Goal: Task Accomplishment & Management: Manage account settings

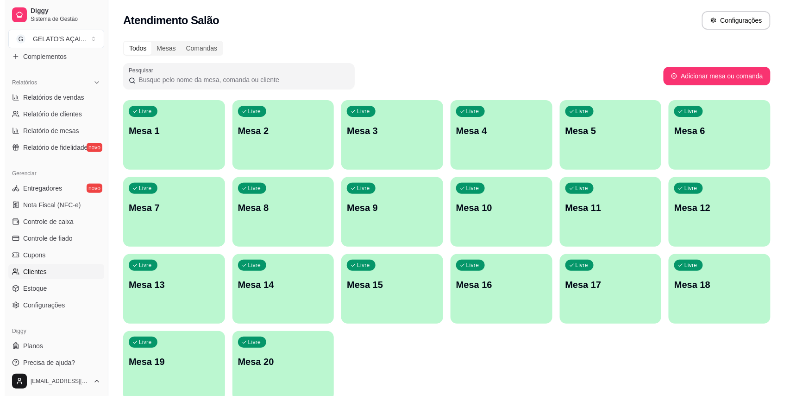
scroll to position [271, 0]
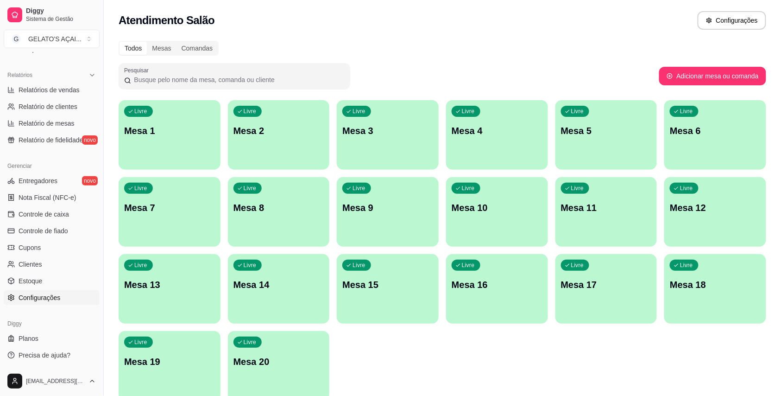
click at [54, 299] on span "Configurações" at bounding box center [40, 297] width 42 height 9
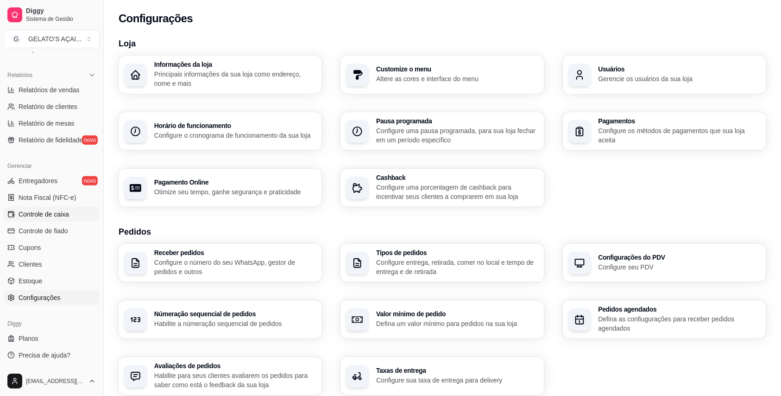
click at [57, 214] on span "Controle de caixa" at bounding box center [44, 213] width 50 height 9
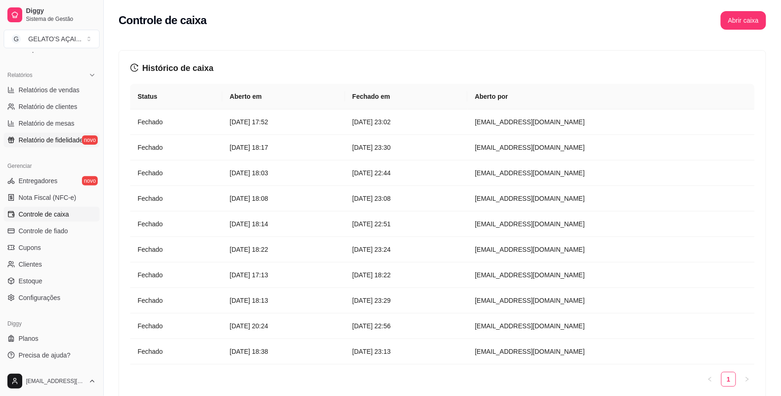
click at [39, 139] on span "Relatório de fidelidade" at bounding box center [51, 139] width 64 height 9
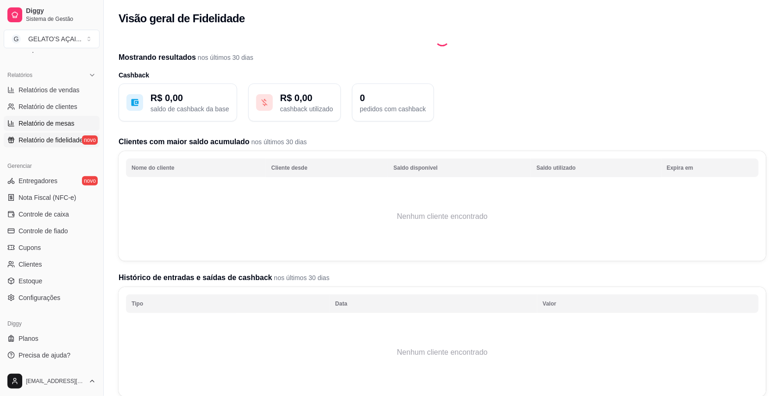
click at [45, 126] on span "Relatório de mesas" at bounding box center [47, 123] width 56 height 9
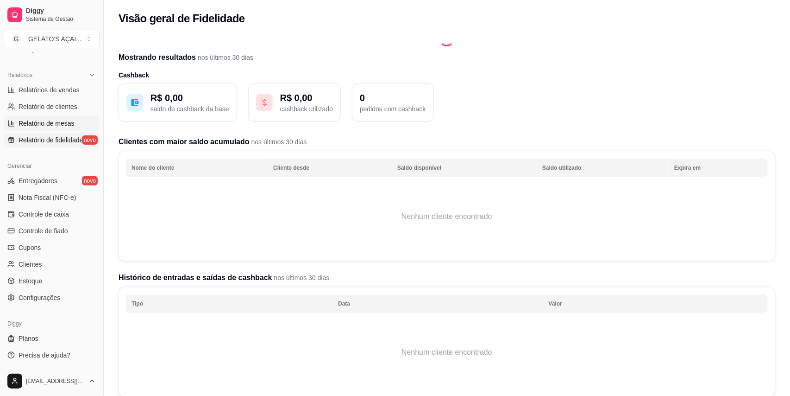
select select "TOTAL_OF_ORDERS"
select select "7"
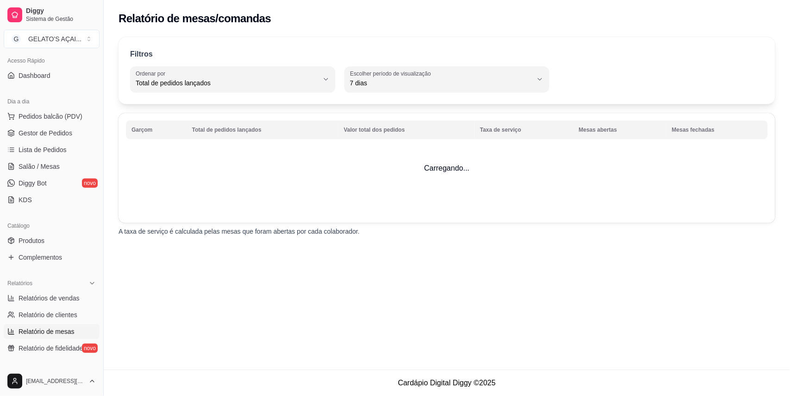
scroll to position [24, 0]
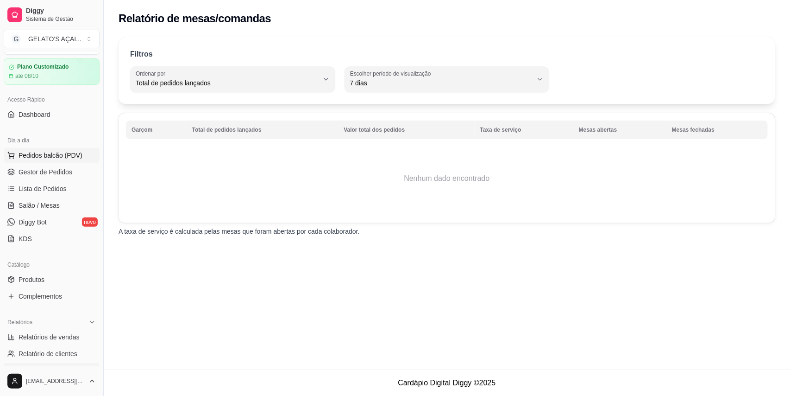
click at [56, 159] on span "Pedidos balcão (PDV)" at bounding box center [51, 155] width 64 height 9
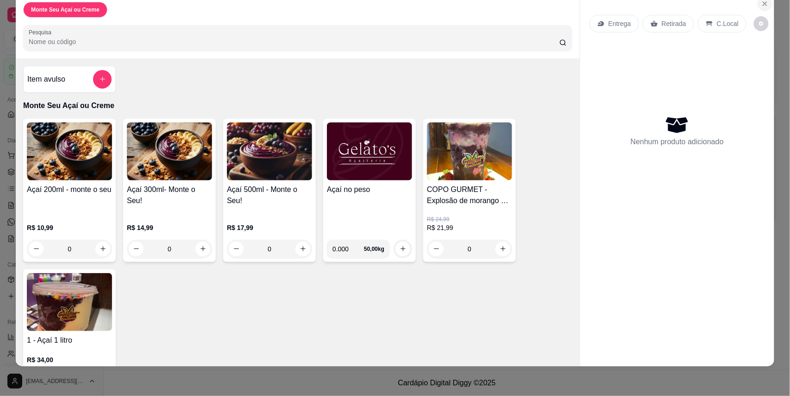
click at [762, 2] on icon "Close" at bounding box center [765, 3] width 7 height 7
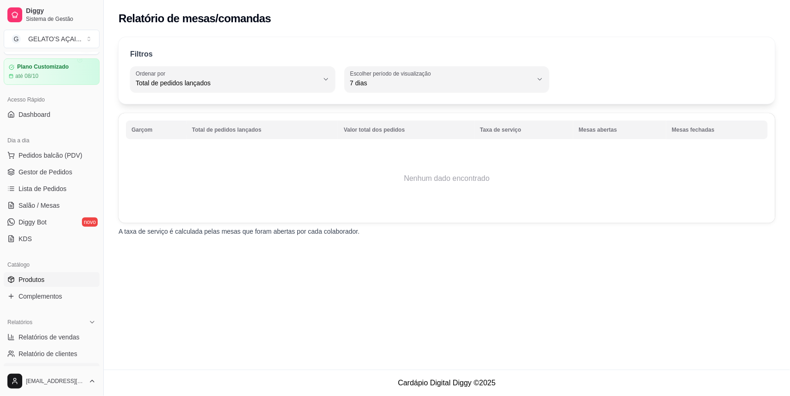
click at [38, 277] on span "Produtos" at bounding box center [32, 279] width 26 height 9
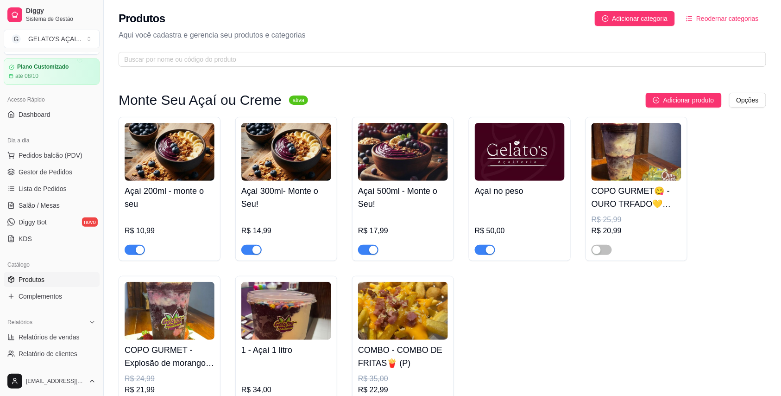
scroll to position [82, 0]
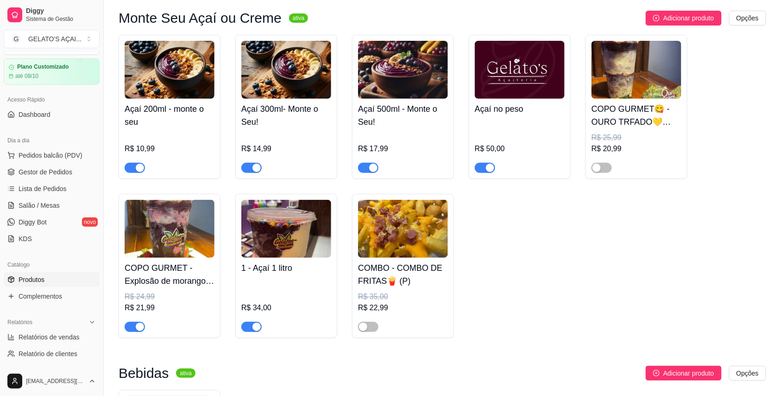
click at [635, 84] on img at bounding box center [637, 70] width 90 height 58
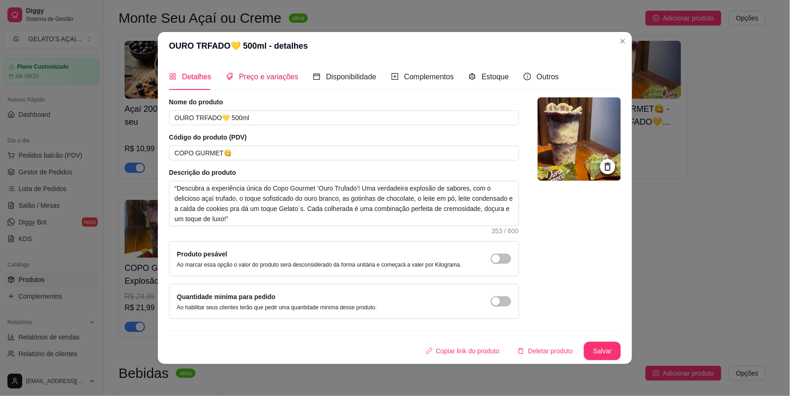
click at [252, 77] on span "Preço e variações" at bounding box center [268, 77] width 59 height 8
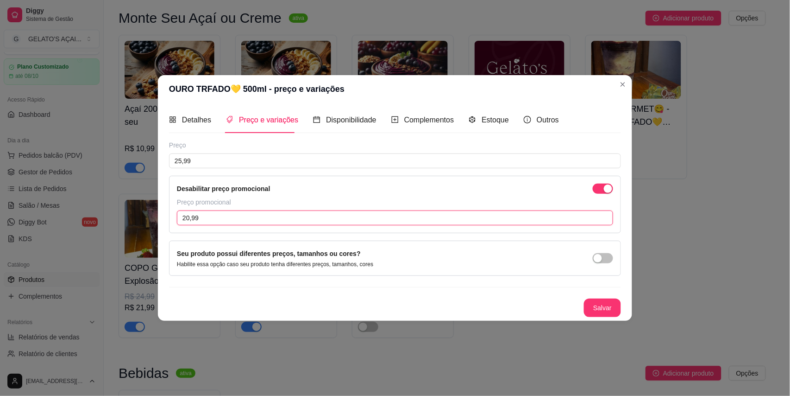
click at [190, 219] on input "20,99" at bounding box center [395, 217] width 436 height 15
type input "21,99"
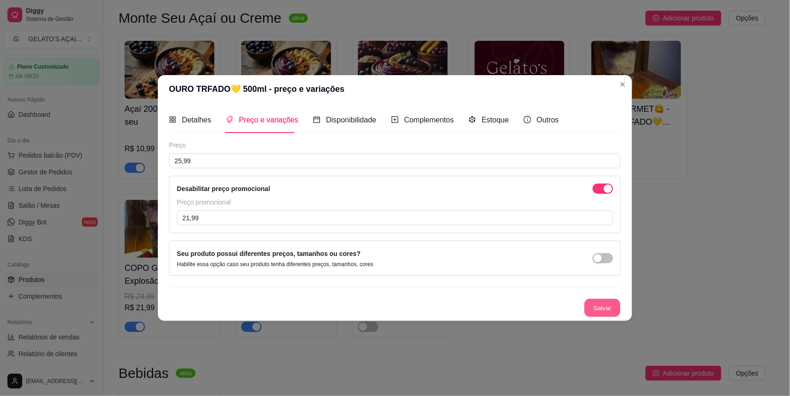
click at [617, 305] on button "Salvar" at bounding box center [603, 308] width 36 height 18
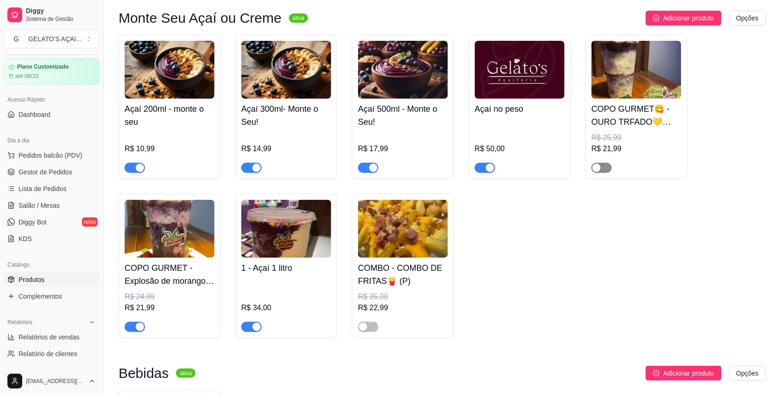
click at [609, 172] on span "button" at bounding box center [602, 168] width 20 height 10
click at [192, 251] on img at bounding box center [170, 229] width 90 height 58
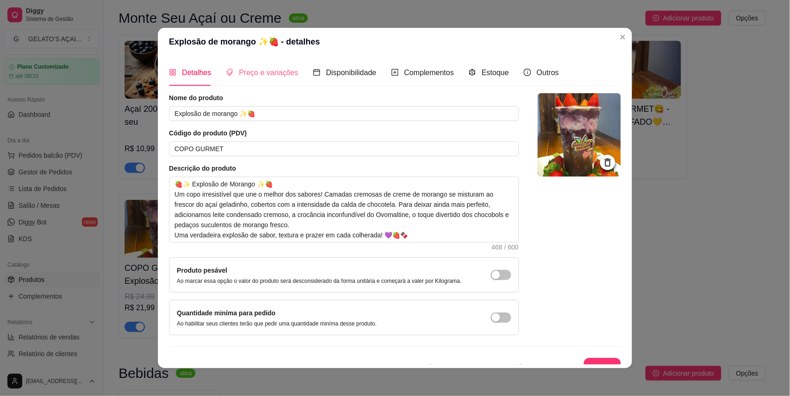
click at [267, 63] on div "Preço e variações" at bounding box center [262, 72] width 72 height 26
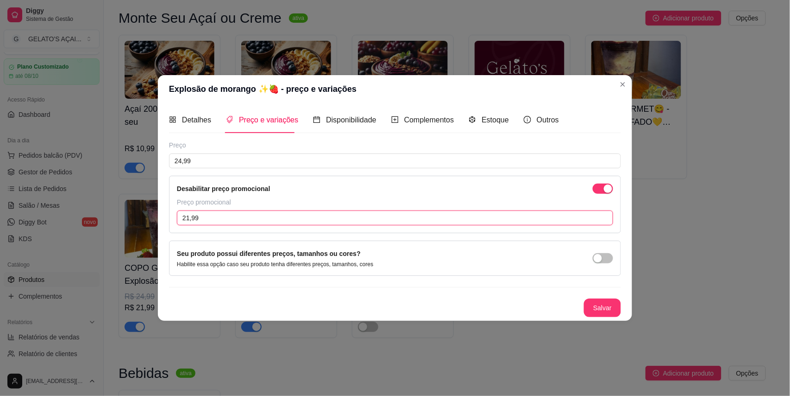
click at [190, 215] on input "21,99" at bounding box center [395, 217] width 436 height 15
type input "22,99"
click at [606, 306] on button "Salvar" at bounding box center [602, 307] width 37 height 19
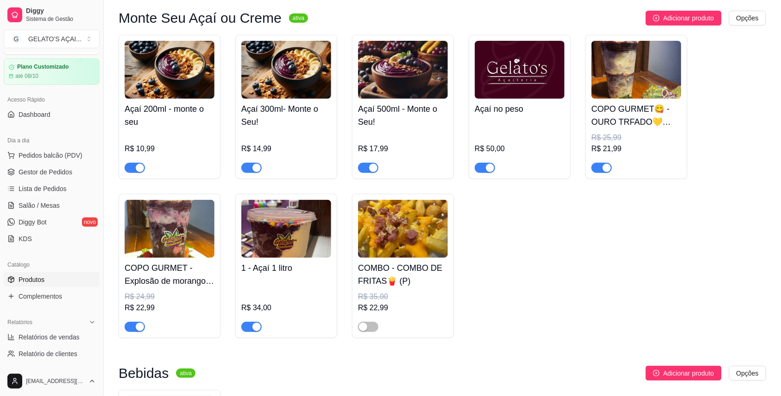
click at [636, 140] on div "R$ 25,99" at bounding box center [637, 137] width 90 height 11
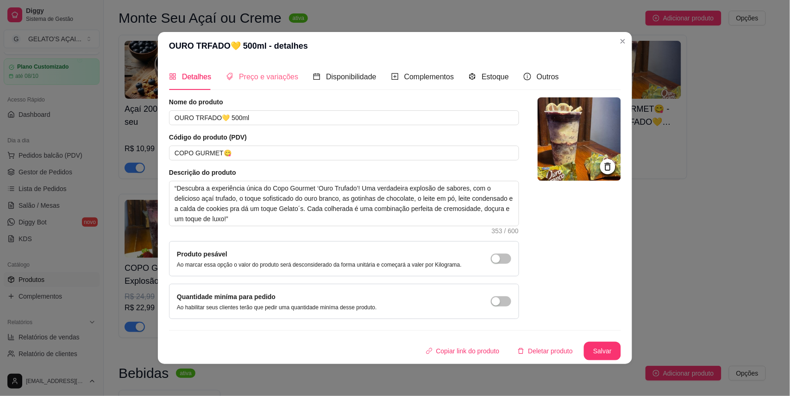
click at [248, 84] on div "Preço e variações" at bounding box center [262, 76] width 72 height 26
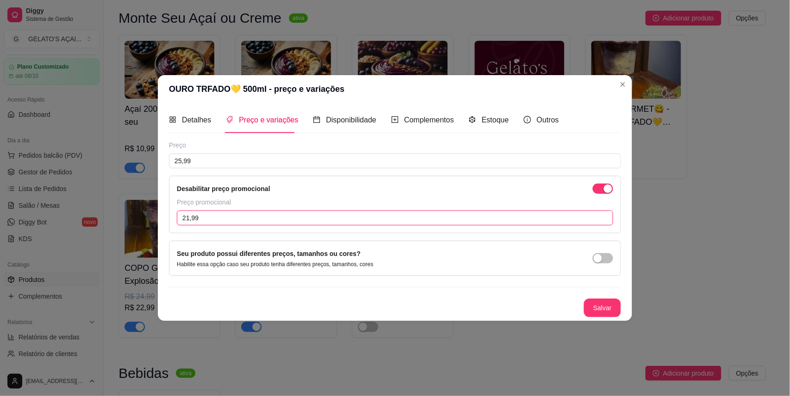
click at [189, 216] on input "21,99" at bounding box center [395, 217] width 436 height 15
type input "20,99"
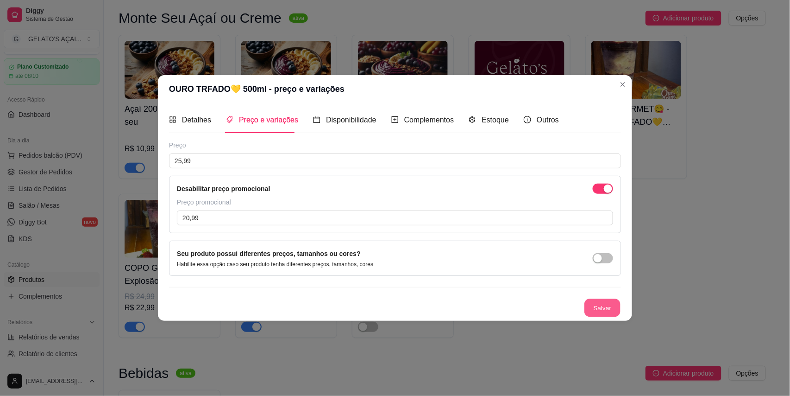
click at [610, 308] on button "Salvar" at bounding box center [603, 308] width 36 height 18
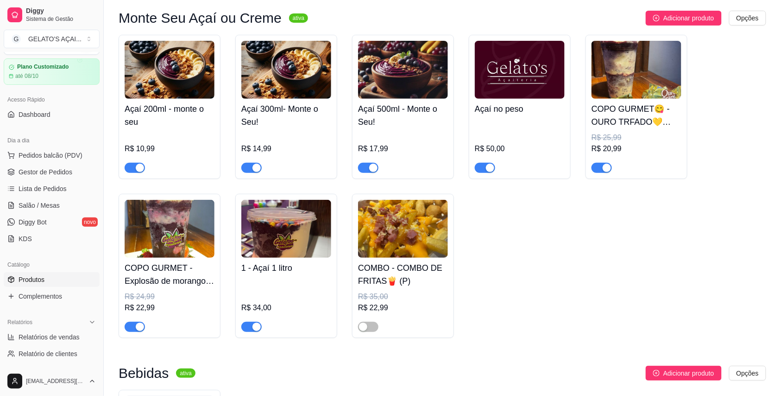
click at [610, 166] on div "button" at bounding box center [607, 168] width 8 height 8
click at [284, 234] on img at bounding box center [286, 229] width 90 height 58
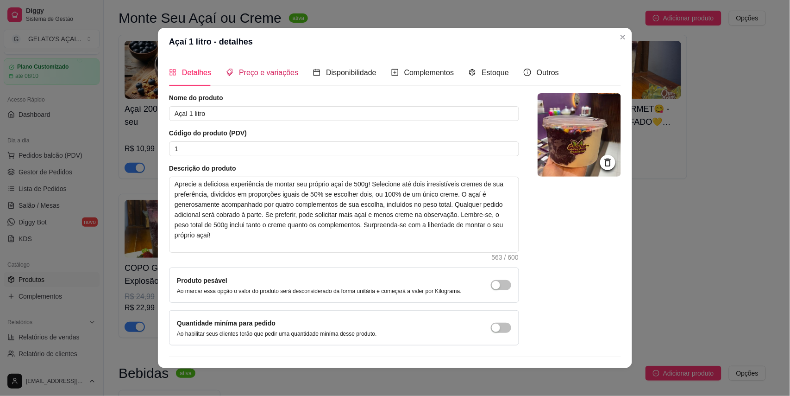
click at [280, 71] on span "Preço e variações" at bounding box center [268, 73] width 59 height 8
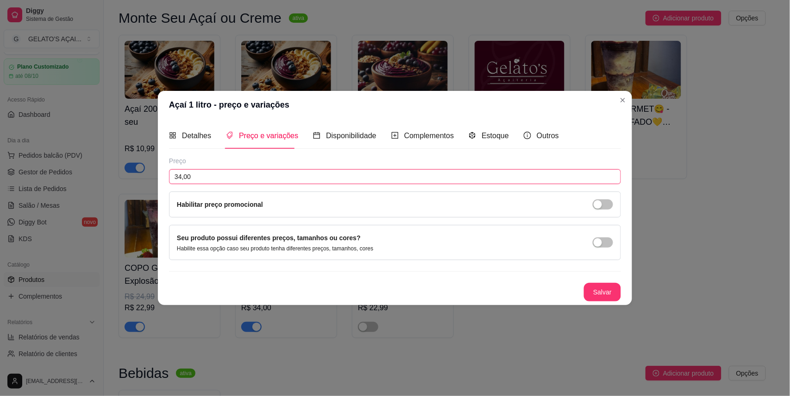
click at [182, 175] on input "34,00" at bounding box center [395, 176] width 452 height 15
type input "35,00"
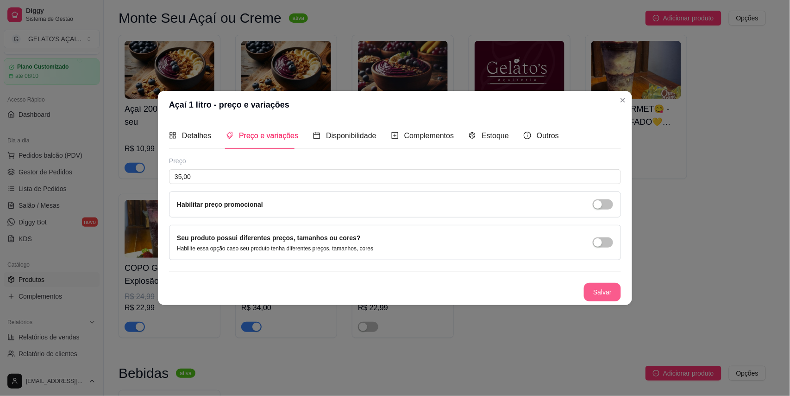
click at [600, 284] on button "Salvar" at bounding box center [602, 292] width 37 height 19
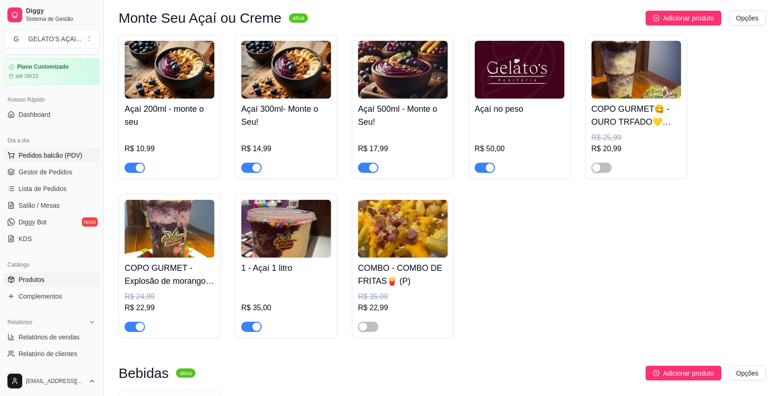
click at [54, 158] on span "Pedidos balcão (PDV)" at bounding box center [51, 155] width 64 height 9
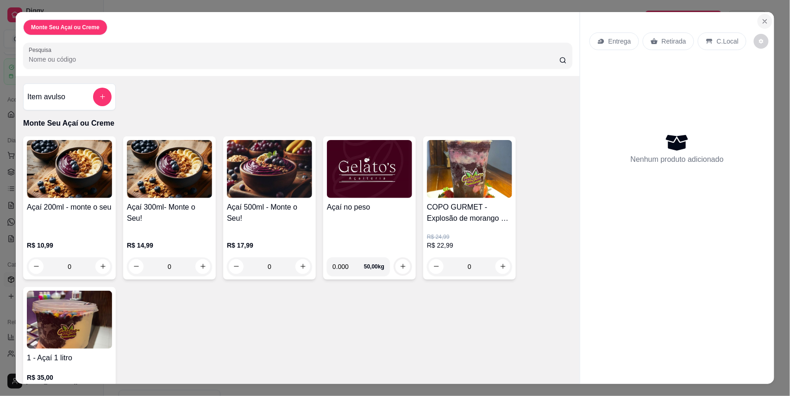
click at [762, 19] on icon "Close" at bounding box center [765, 21] width 7 height 7
